Goal: Task Accomplishment & Management: Manage account settings

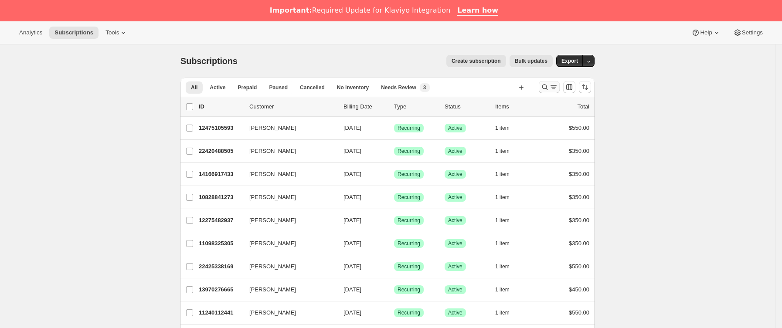
click at [545, 88] on icon "Buscar y filtrar resultados" at bounding box center [544, 87] width 9 height 9
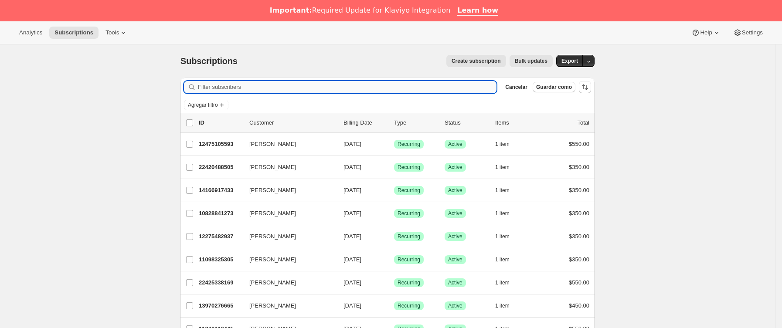
click at [257, 88] on input "Filter subscribers" at bounding box center [347, 87] width 298 height 12
paste input "[PERSON_NAME][EMAIL_ADDRESS][DOMAIN_NAME]"
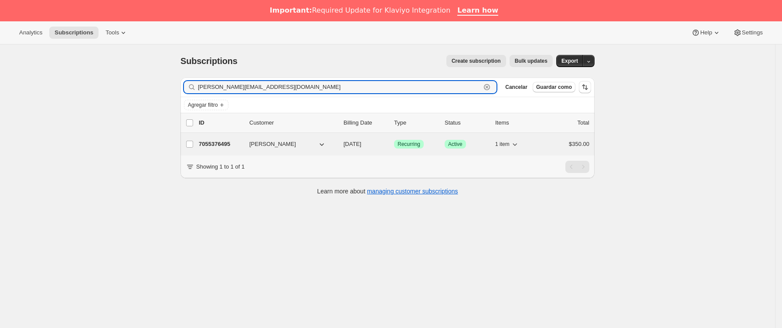
type input "[PERSON_NAME][EMAIL_ADDRESS][DOMAIN_NAME]"
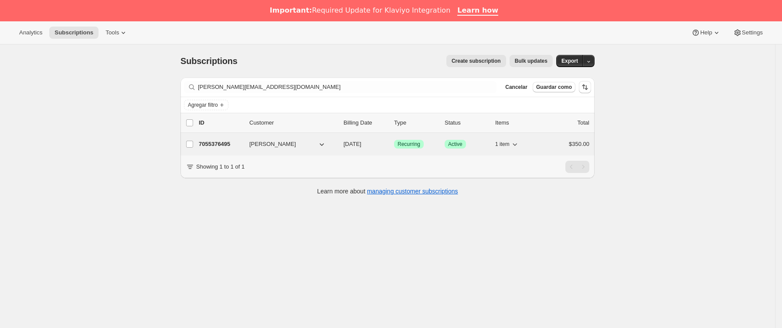
click at [237, 148] on p "7055376495" at bounding box center [221, 144] width 44 height 9
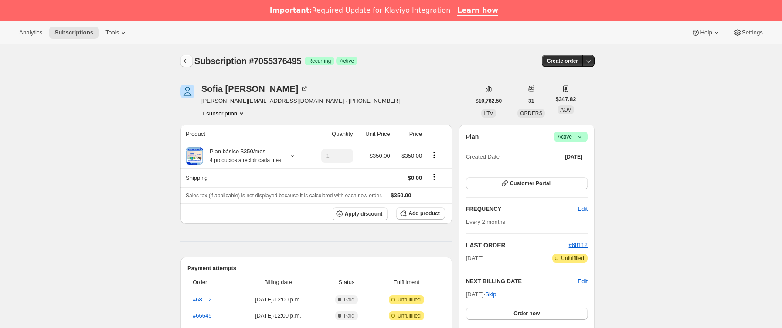
click at [183, 58] on button "Subscriptions" at bounding box center [186, 61] width 12 height 12
